Goal: Task Accomplishment & Management: Manage account settings

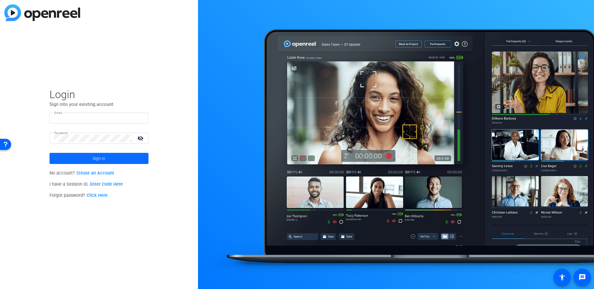
type input "[PERSON_NAME][EMAIL_ADDRESS][PERSON_NAME][DOMAIN_NAME]"
click at [86, 157] on span at bounding box center [98, 158] width 99 height 15
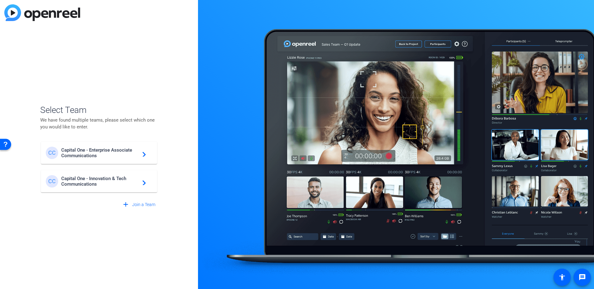
click at [74, 154] on span "Capital One - Enterprise Associate Communications" at bounding box center [99, 152] width 77 height 11
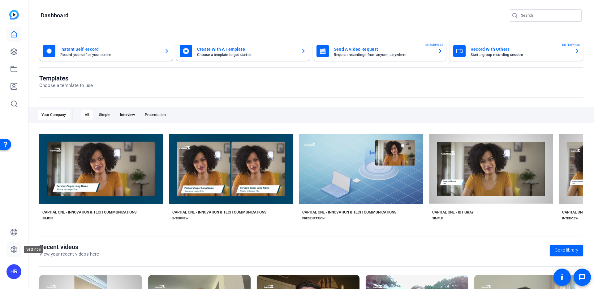
click at [15, 248] on icon at bounding box center [14, 249] width 6 height 6
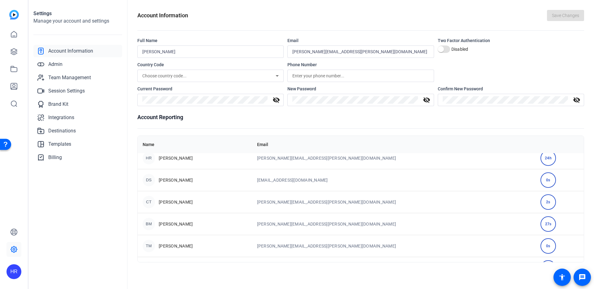
scroll to position [71, 0]
click at [55, 62] on span "Admin" at bounding box center [55, 64] width 14 height 7
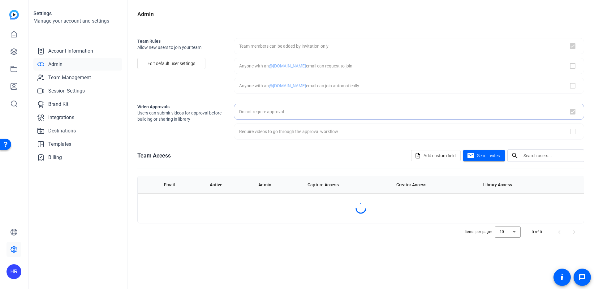
checkbox input "true"
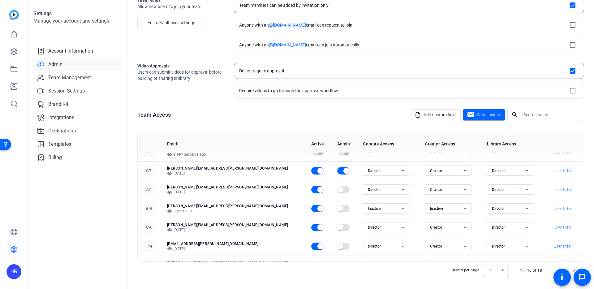
scroll to position [80, 0]
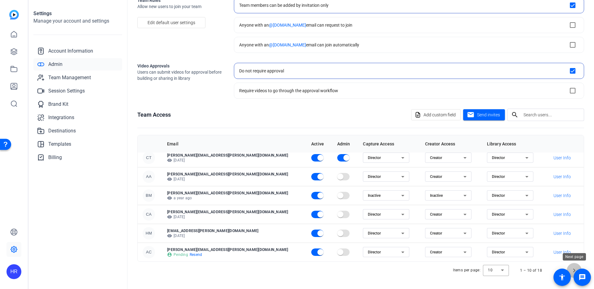
click at [572, 269] on span "Next page" at bounding box center [574, 270] width 15 height 15
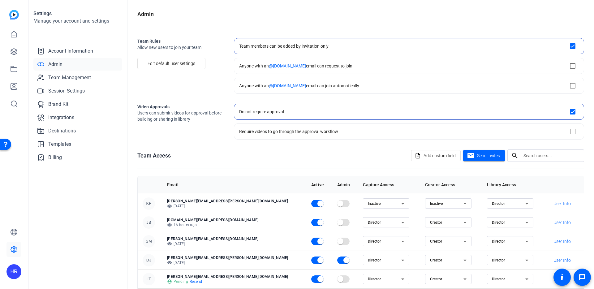
scroll to position [42, 0]
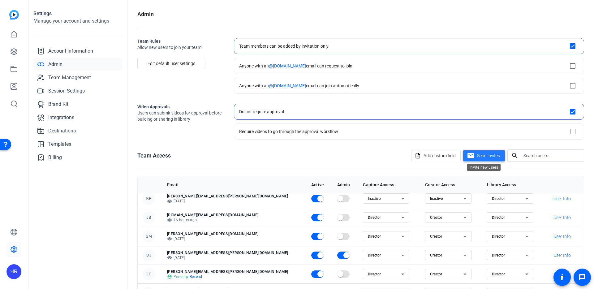
click at [488, 154] on span "Send invites" at bounding box center [488, 155] width 23 height 6
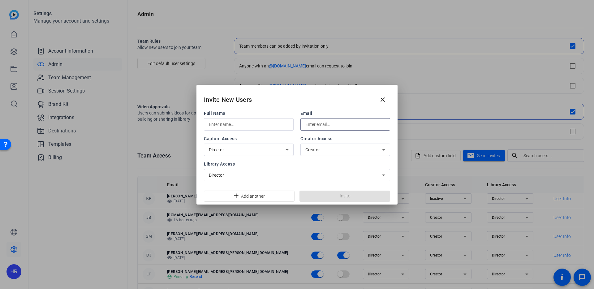
click at [319, 123] on input "text" at bounding box center [345, 124] width 80 height 7
paste input "[PERSON_NAME][EMAIL_ADDRESS][PERSON_NAME][DOMAIN_NAME]"
type input "[PERSON_NAME][EMAIL_ADDRESS][PERSON_NAME][DOMAIN_NAME]"
click at [255, 124] on input "text" at bounding box center [249, 124] width 80 height 7
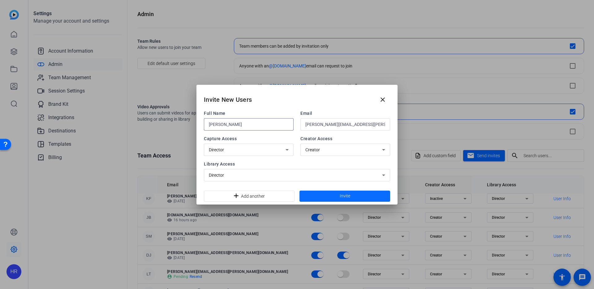
type input "[PERSON_NAME]"
click at [331, 195] on span at bounding box center [344, 196] width 91 height 15
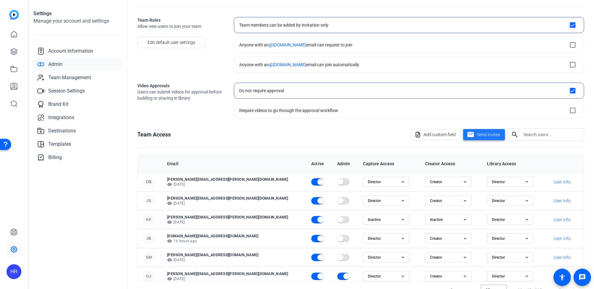
scroll to position [41, 0]
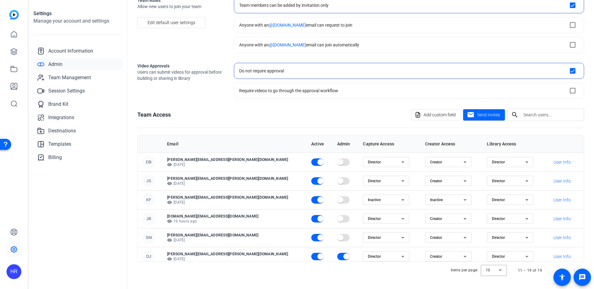
click at [521, 271] on div "11 – 19 of 19" at bounding box center [530, 270] width 24 height 6
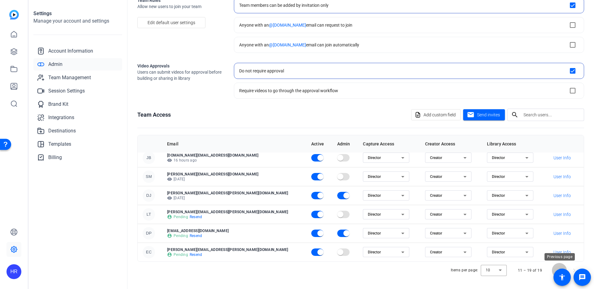
click at [559, 268] on span "Previous page" at bounding box center [559, 270] width 15 height 15
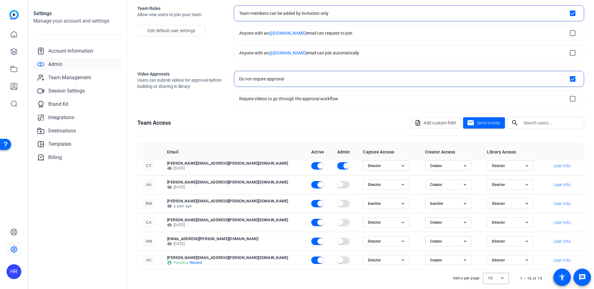
scroll to position [41, 0]
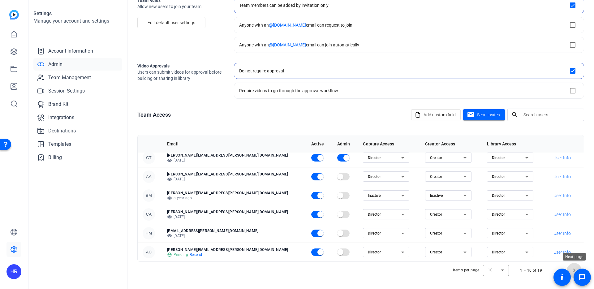
click at [573, 267] on span "Next page" at bounding box center [574, 270] width 15 height 15
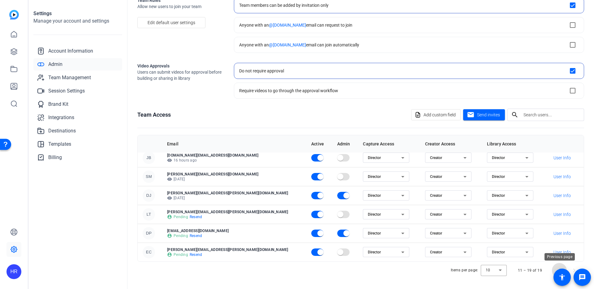
click at [558, 266] on span "Previous page" at bounding box center [559, 270] width 15 height 15
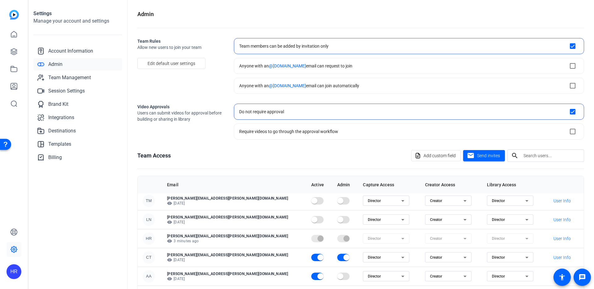
scroll to position [0, 0]
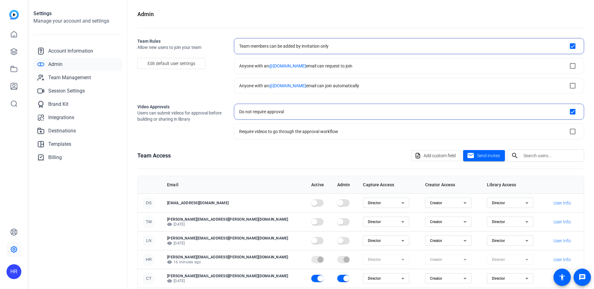
scroll to position [41, 0]
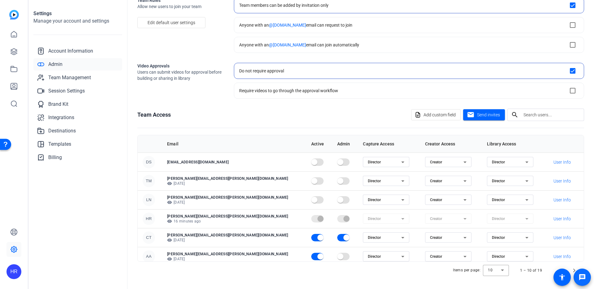
click at [574, 268] on span at bounding box center [581, 276] width 17 height 17
click at [573, 267] on span "Next page" at bounding box center [574, 270] width 15 height 15
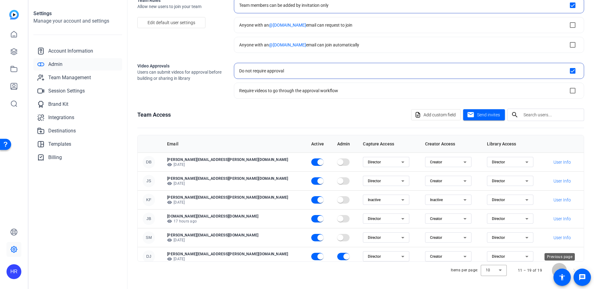
click at [555, 266] on span "Previous page" at bounding box center [559, 270] width 15 height 15
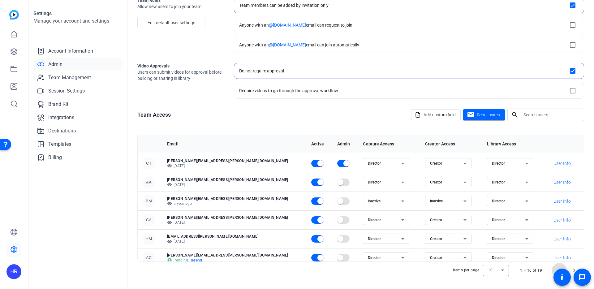
scroll to position [0, 0]
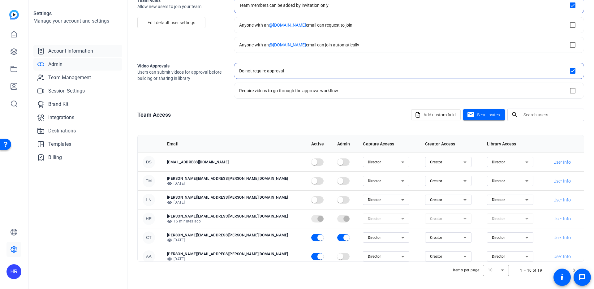
click at [64, 48] on span "Account Information" at bounding box center [70, 50] width 45 height 7
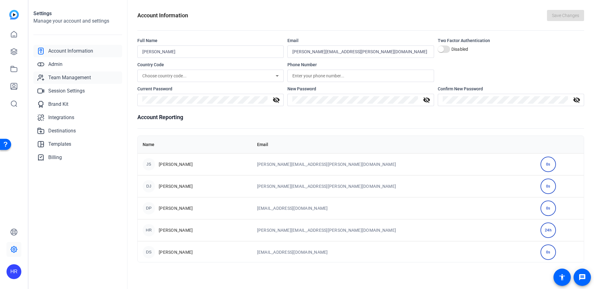
click at [61, 77] on span "Team Management" at bounding box center [69, 77] width 43 height 7
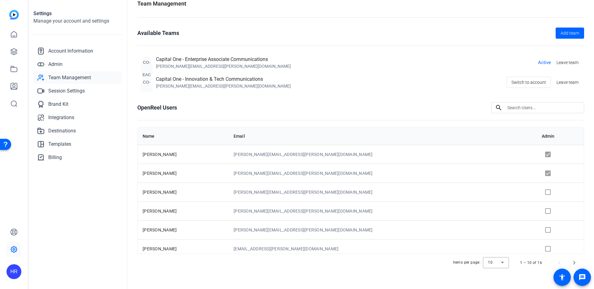
scroll to position [12, 0]
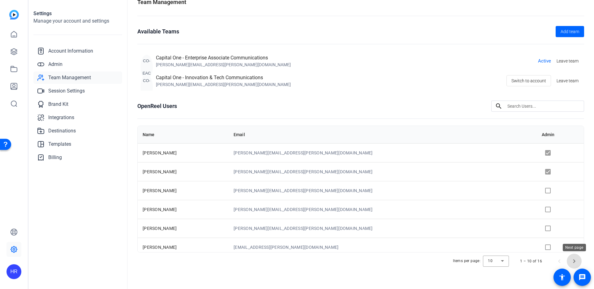
click at [572, 261] on span "Next page" at bounding box center [574, 261] width 15 height 15
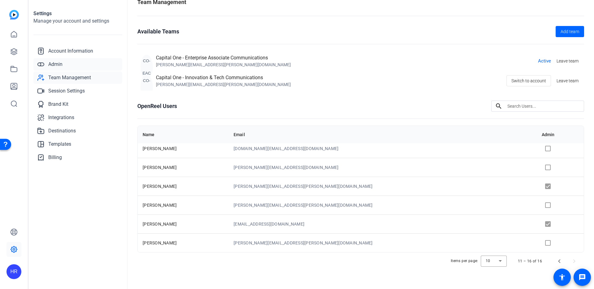
click at [57, 65] on span "Admin" at bounding box center [55, 64] width 14 height 7
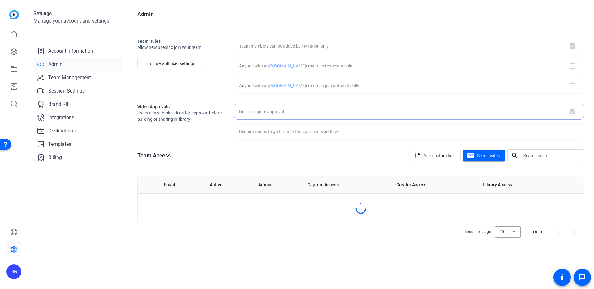
checkbox input "true"
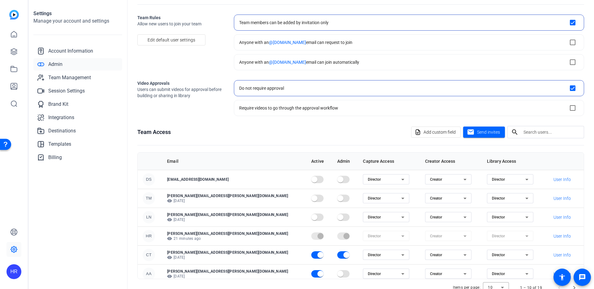
scroll to position [41, 0]
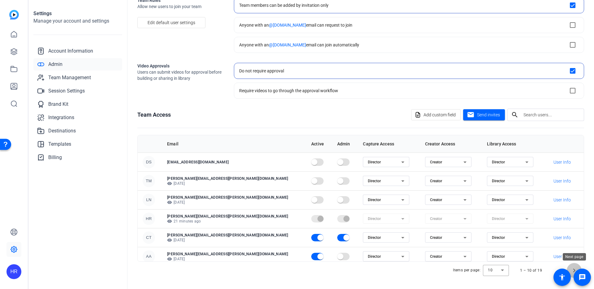
click at [574, 267] on span "Next page" at bounding box center [574, 270] width 15 height 15
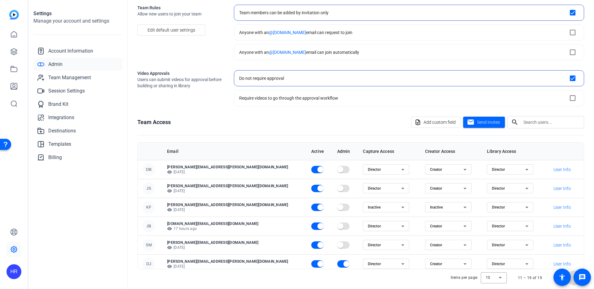
scroll to position [61, 0]
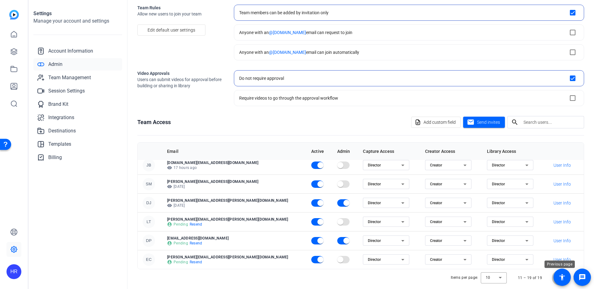
click at [552, 271] on span "Previous page" at bounding box center [559, 277] width 15 height 15
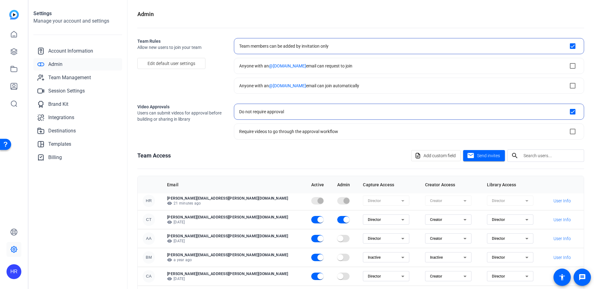
scroll to position [80, 0]
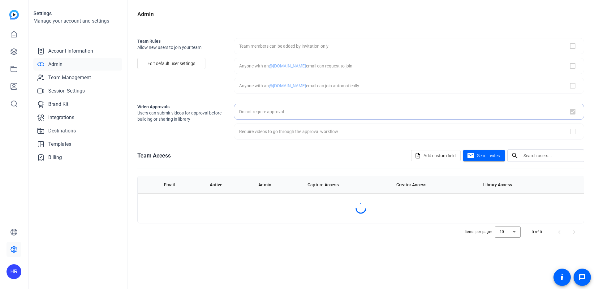
checkbox input "true"
